Goal: Contribute content

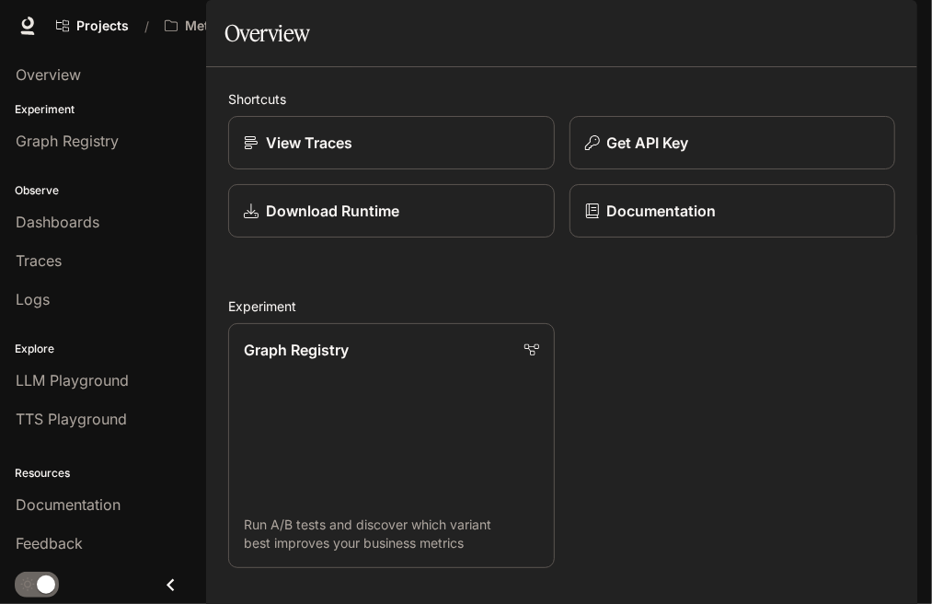
click at [574, 21] on span "Character Studio" at bounding box center [565, 26] width 102 height 23
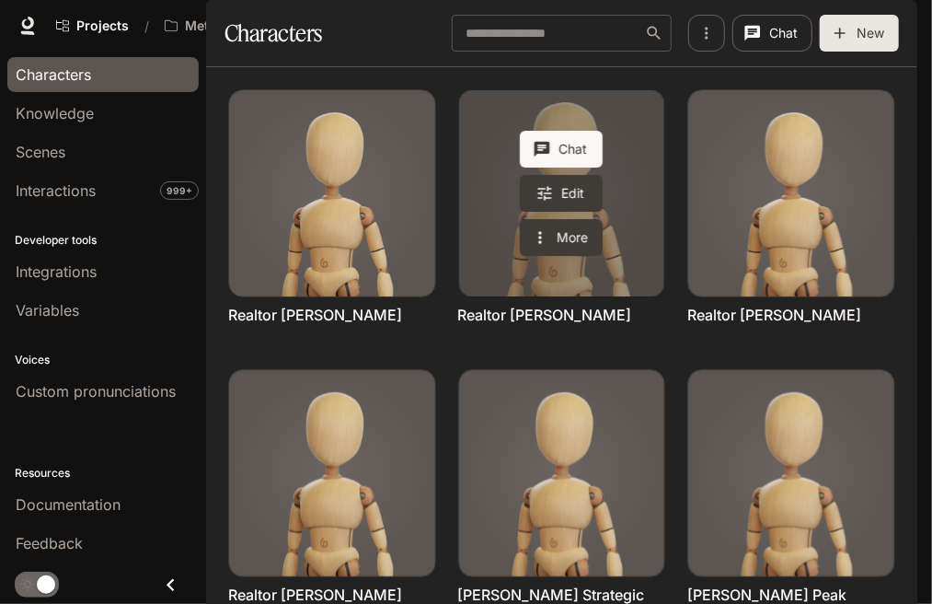
scroll to position [733, 0]
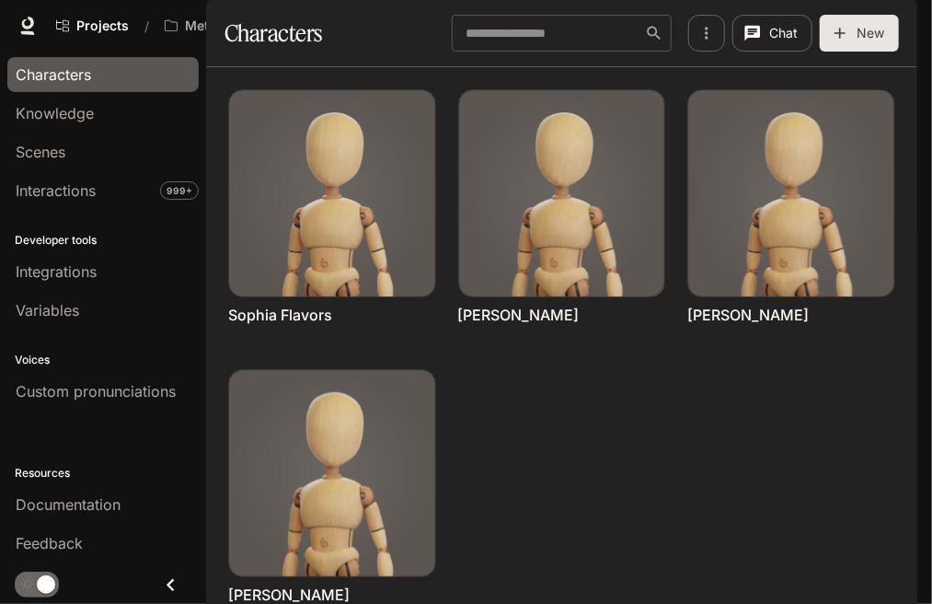
scroll to position [179, 0]
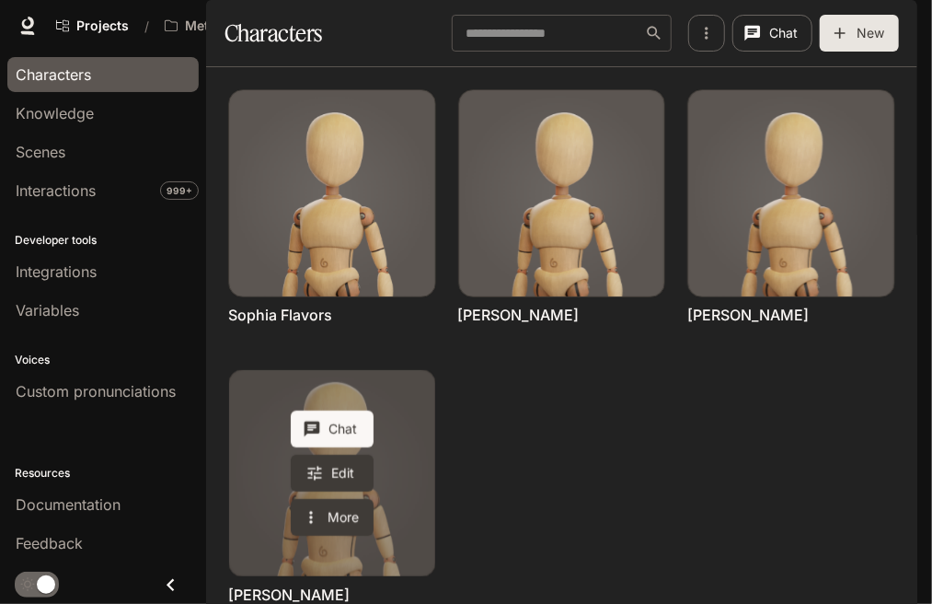
click at [413, 410] on link "Victor Thomas" at bounding box center [332, 473] width 206 height 206
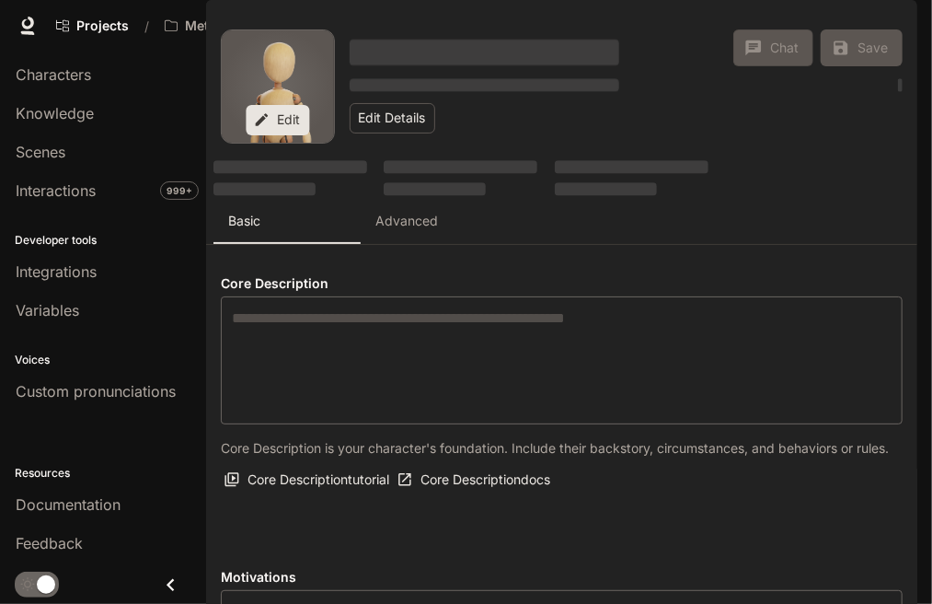
type textarea "**********"
type input "*"
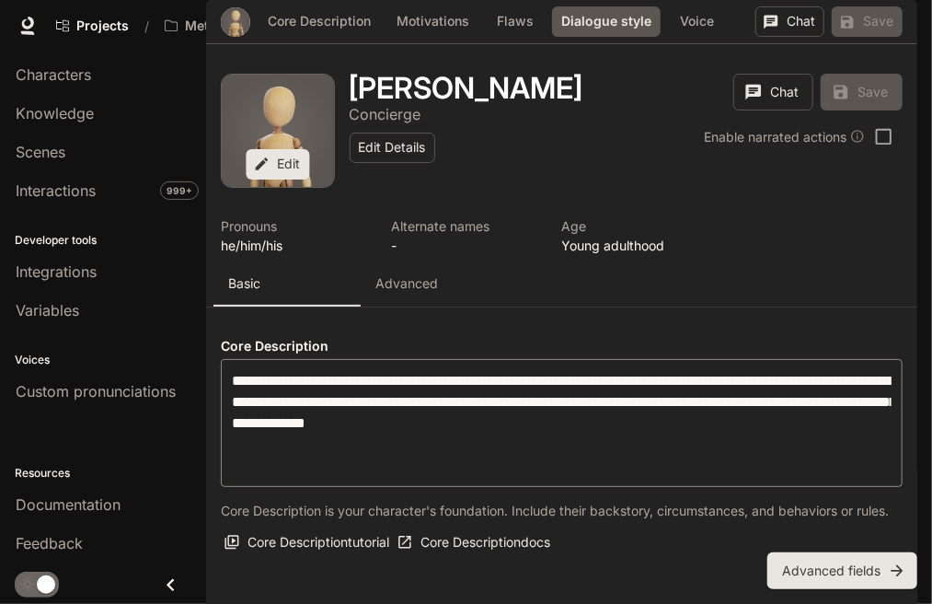
type input "**********"
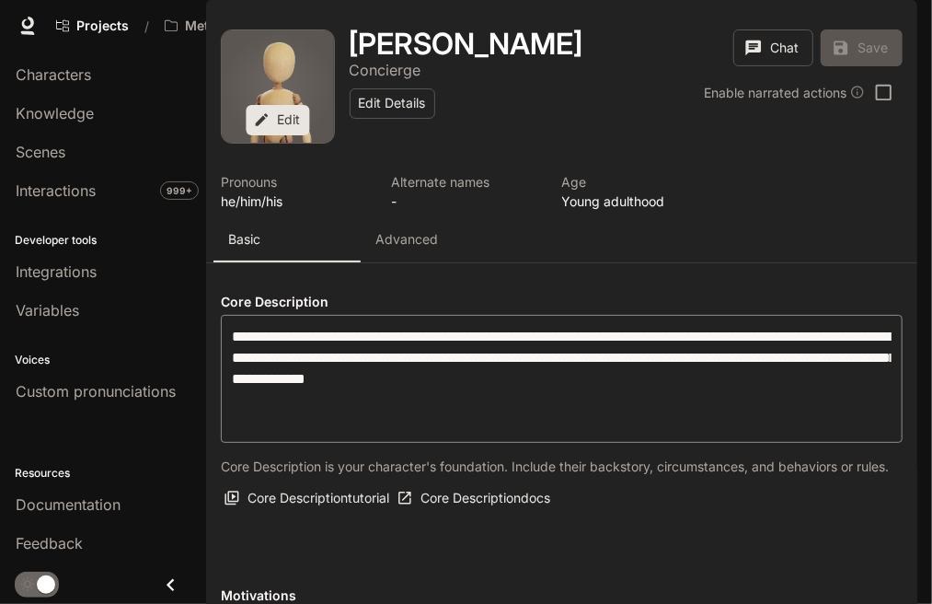
click at [401, 230] on p "Advanced" at bounding box center [406, 239] width 63 height 18
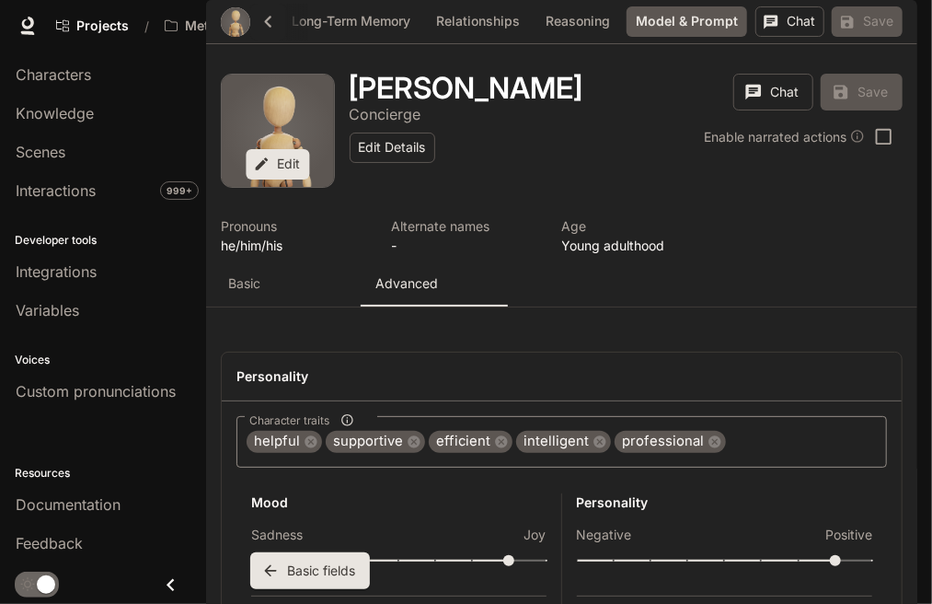
scroll to position [0, 451]
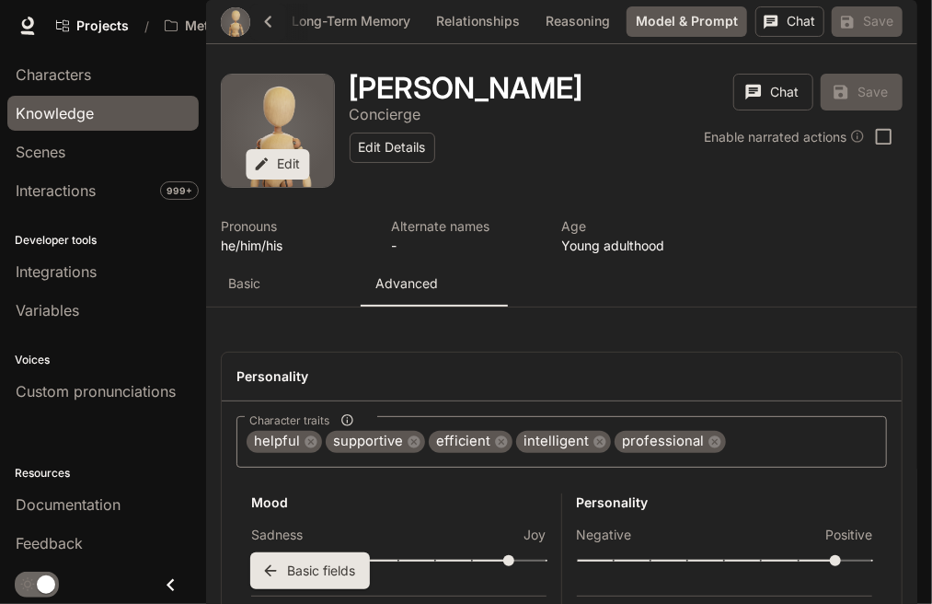
click at [75, 110] on span "Knowledge" at bounding box center [55, 113] width 78 height 22
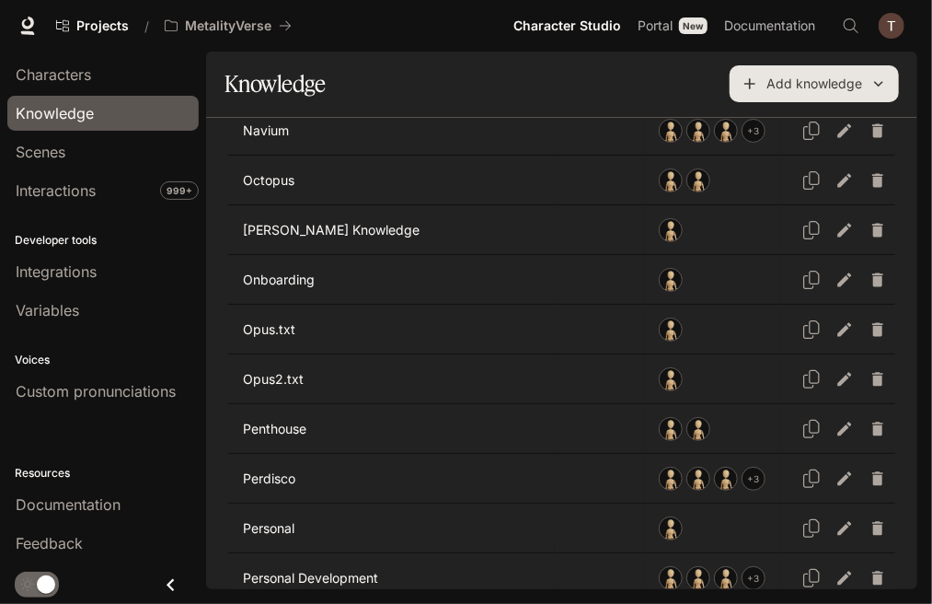
scroll to position [3037, 0]
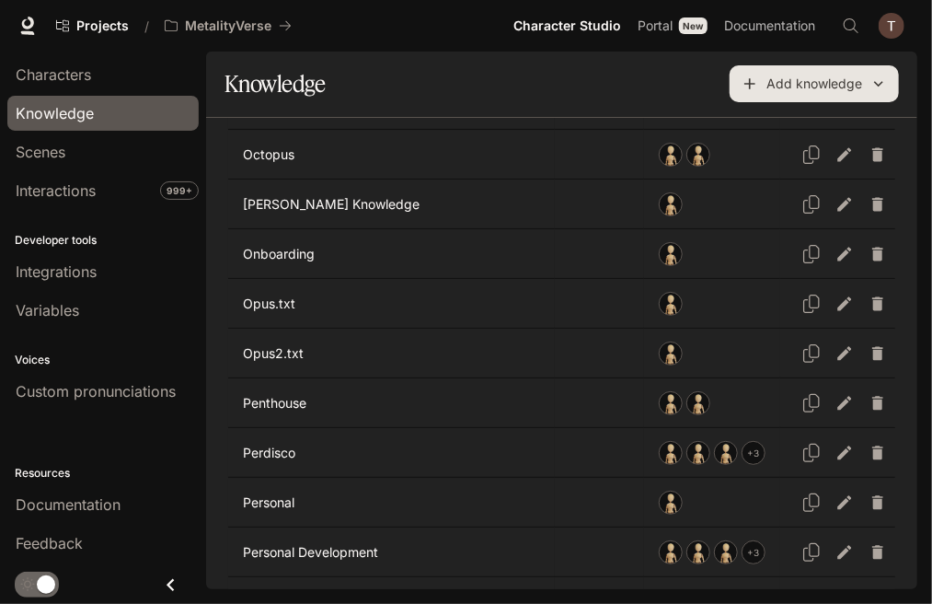
click at [300, 280] on td "Opus.txt" at bounding box center [391, 304] width 327 height 49
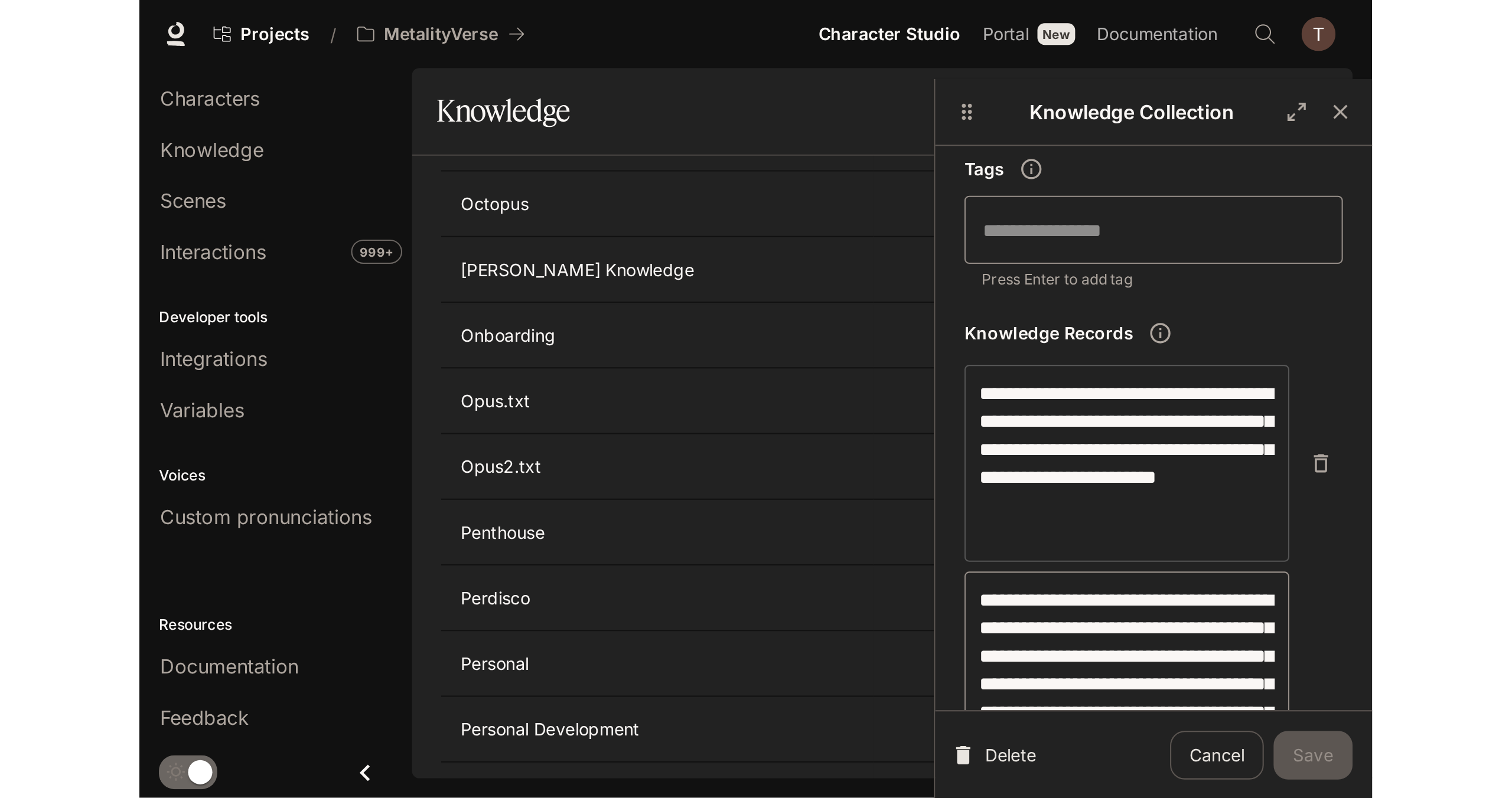
scroll to position [118, 0]
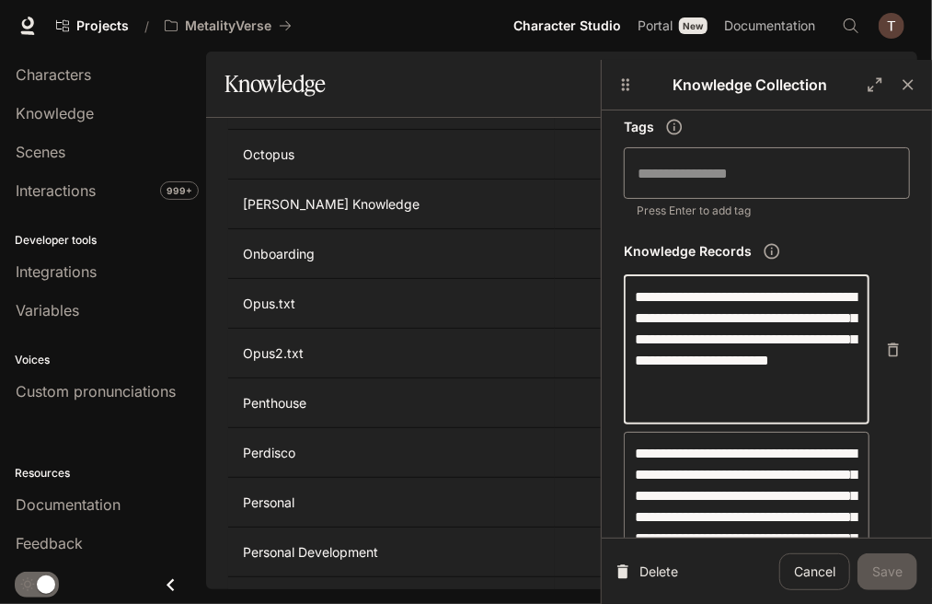
drag, startPoint x: 795, startPoint y: 316, endPoint x: 764, endPoint y: 289, distance: 41.1
click at [764, 289] on textarea "**********" at bounding box center [747, 349] width 224 height 127
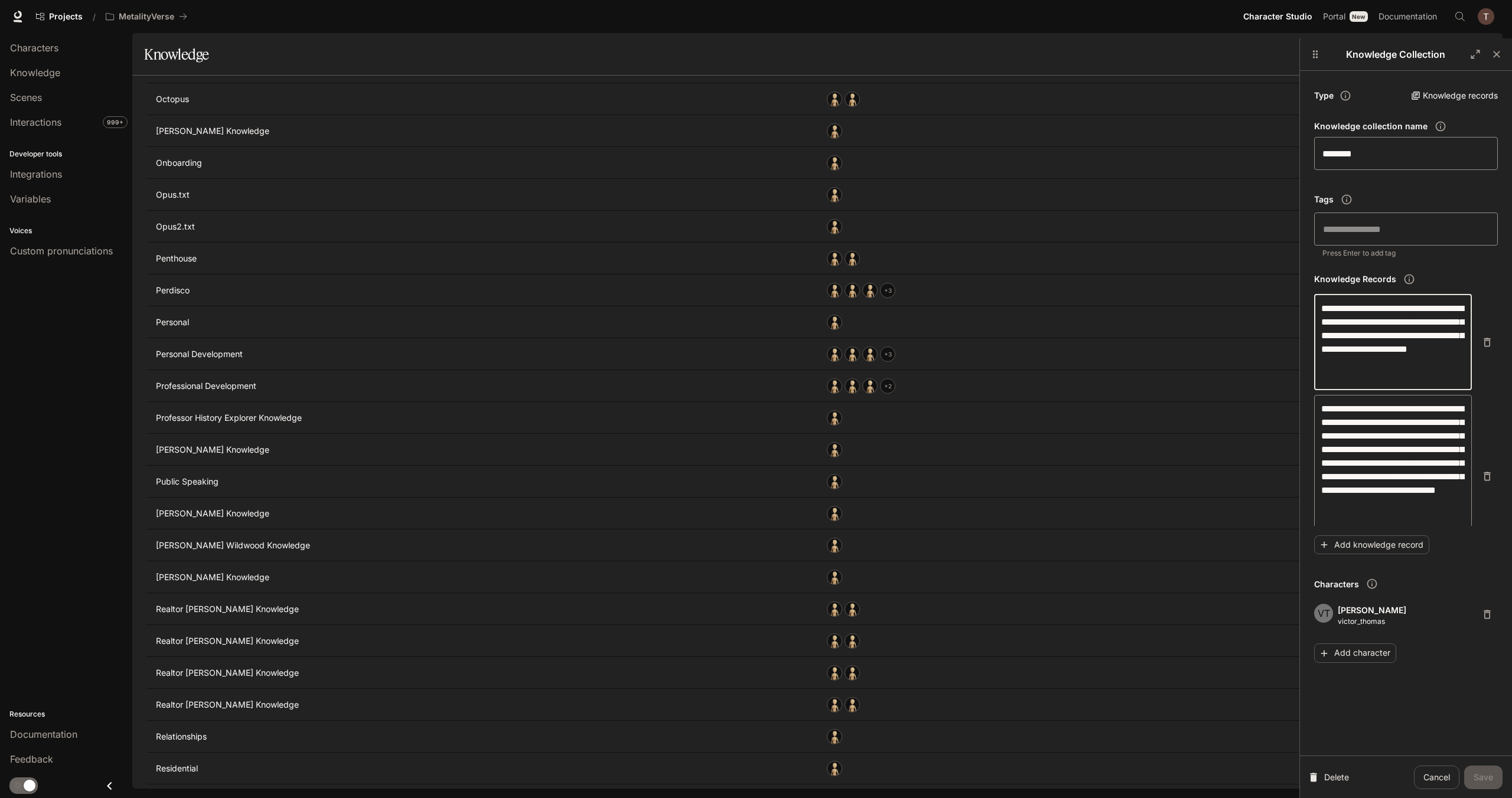
scroll to position [0, 0]
